Goal: Obtain resource: Obtain resource

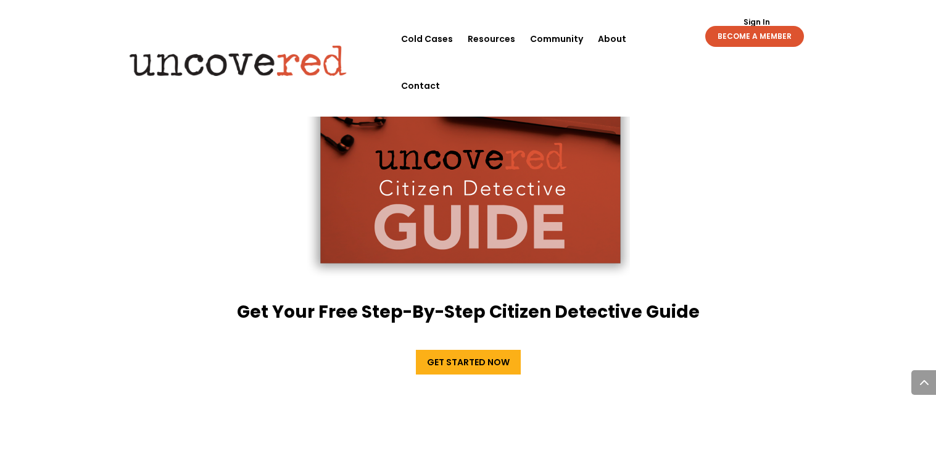
scroll to position [2077, 0]
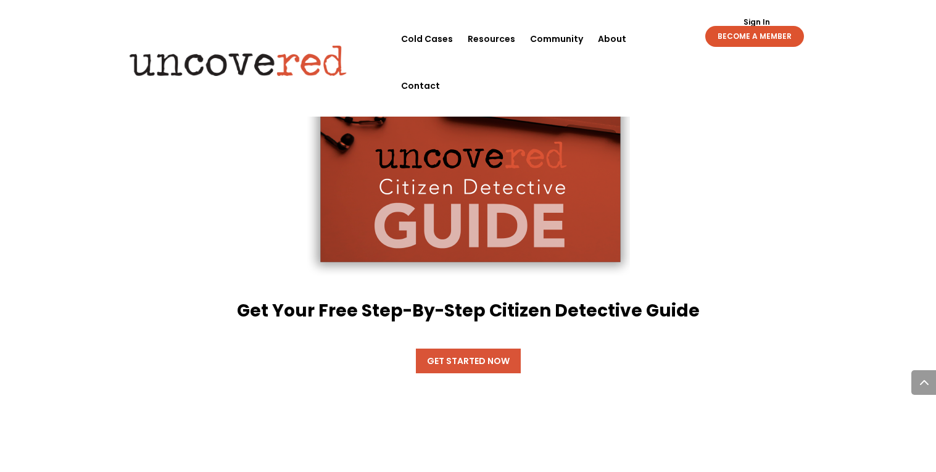
click at [470, 349] on link "Get Started Now" at bounding box center [468, 361] width 105 height 25
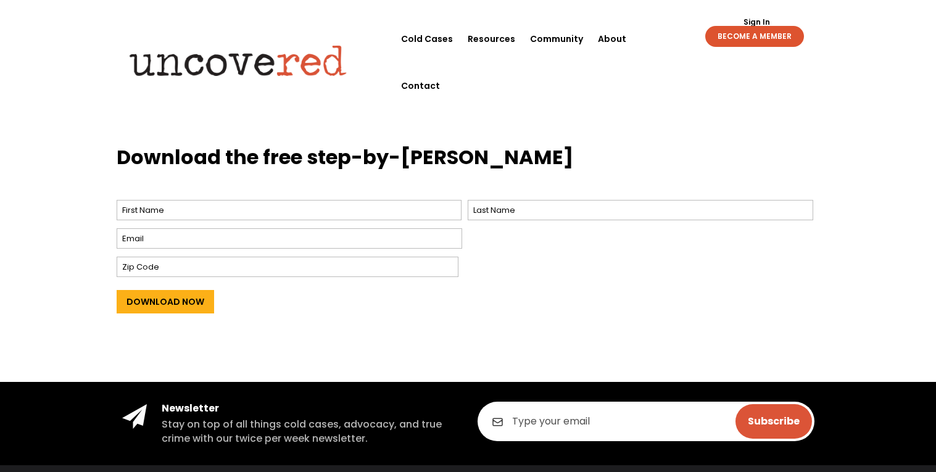
scroll to position [486, 0]
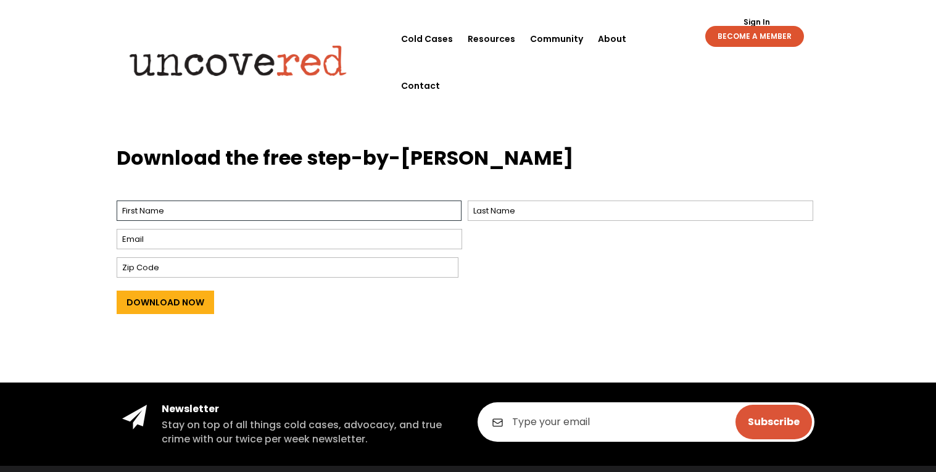
click at [271, 213] on input "First" at bounding box center [290, 211] width 346 height 20
type input "Jaz"
click at [485, 207] on input "Last" at bounding box center [641, 211] width 346 height 20
type input "[PERSON_NAME]"
click at [416, 243] on input "Email *" at bounding box center [290, 239] width 346 height 20
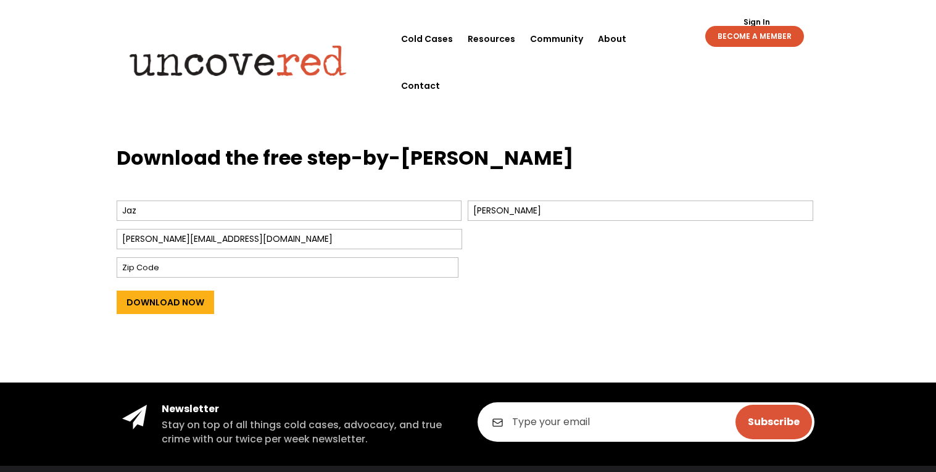
type input "[PERSON_NAME][EMAIL_ADDRESS][DOMAIN_NAME]"
click at [273, 273] on input "Zip Code" at bounding box center [288, 267] width 342 height 20
type input "38851"
click at [188, 301] on input "Download Now" at bounding box center [166, 302] width 98 height 23
click at [172, 299] on input "Download Now" at bounding box center [166, 302] width 98 height 23
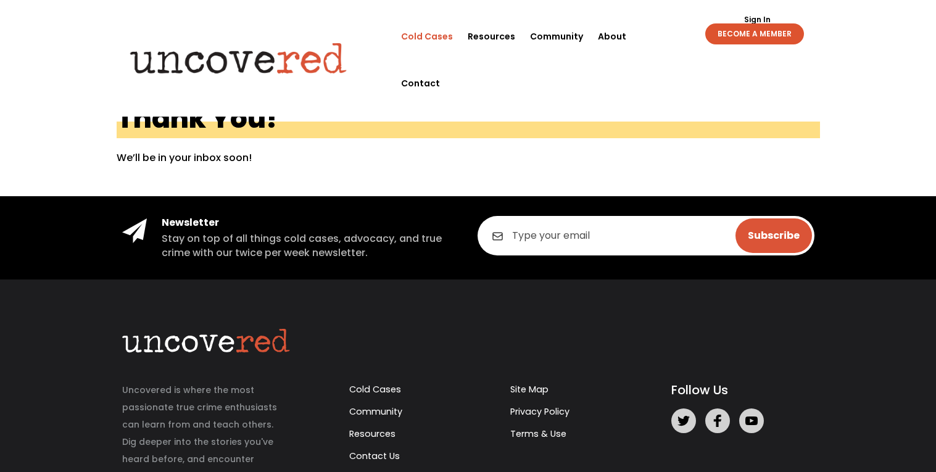
click at [417, 40] on link "Cold Cases" at bounding box center [427, 36] width 52 height 47
